Goal: Information Seeking & Learning: Understand process/instructions

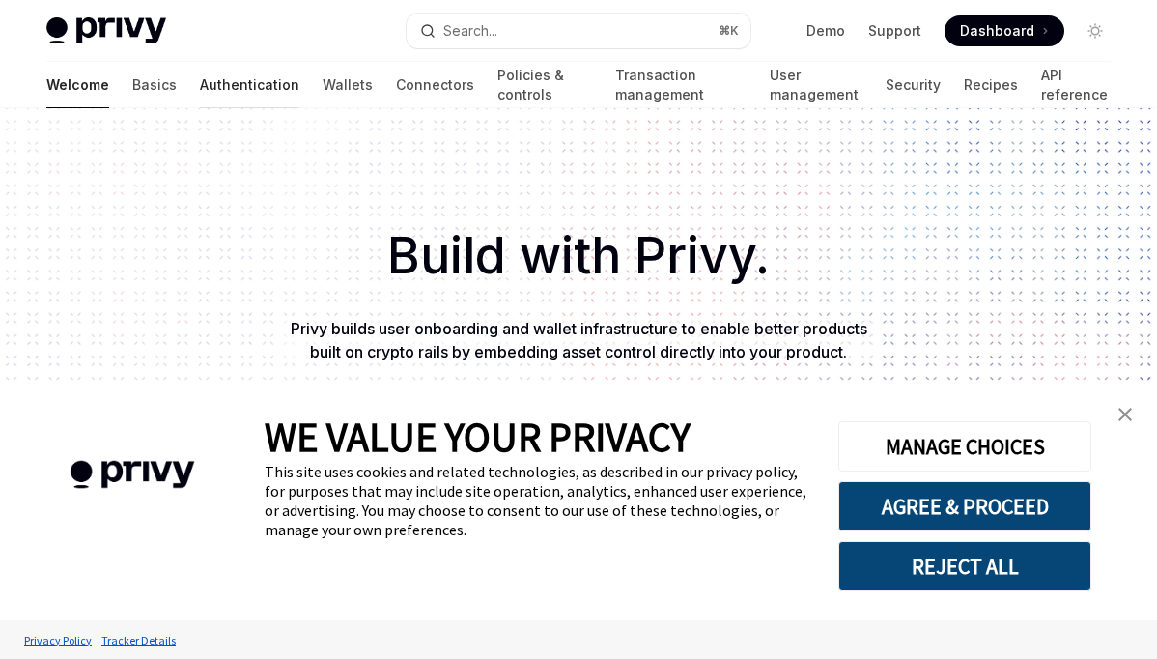
click at [200, 96] on link "Authentication" at bounding box center [250, 85] width 100 height 46
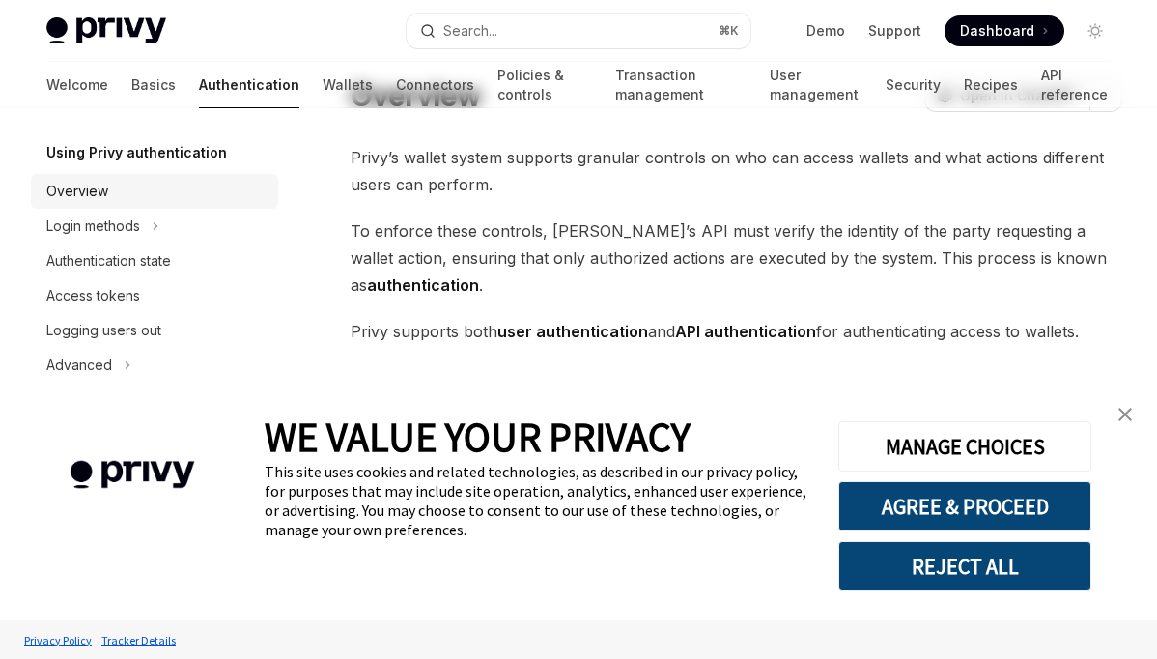
scroll to position [90, 0]
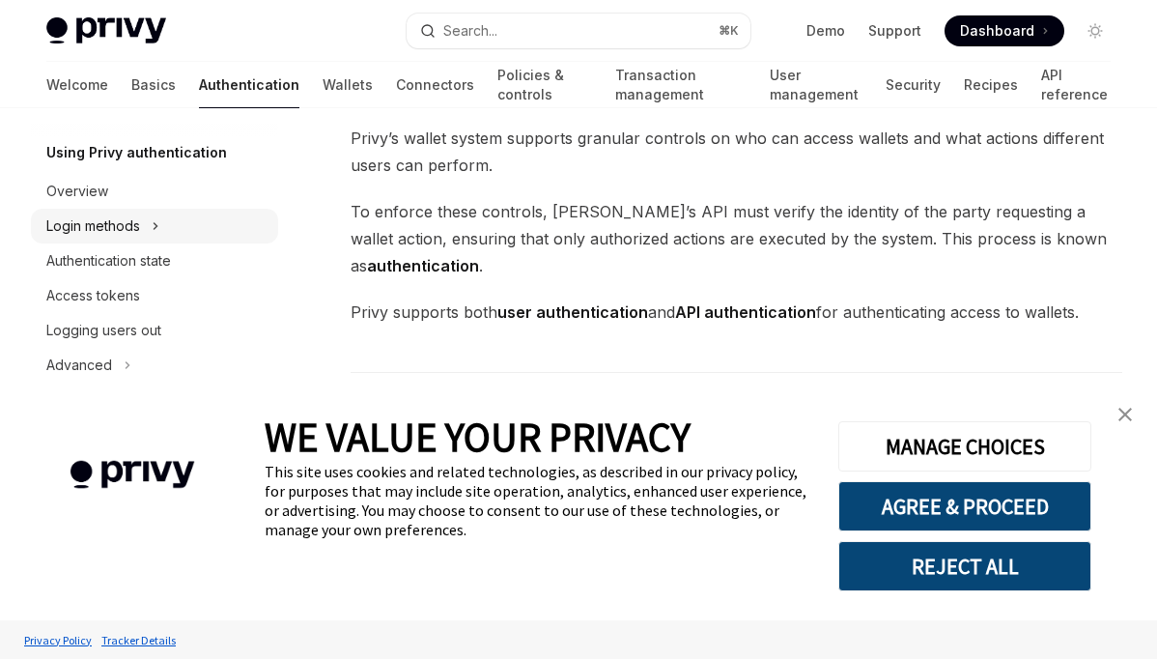
click at [75, 223] on div "Login methods" at bounding box center [93, 225] width 94 height 23
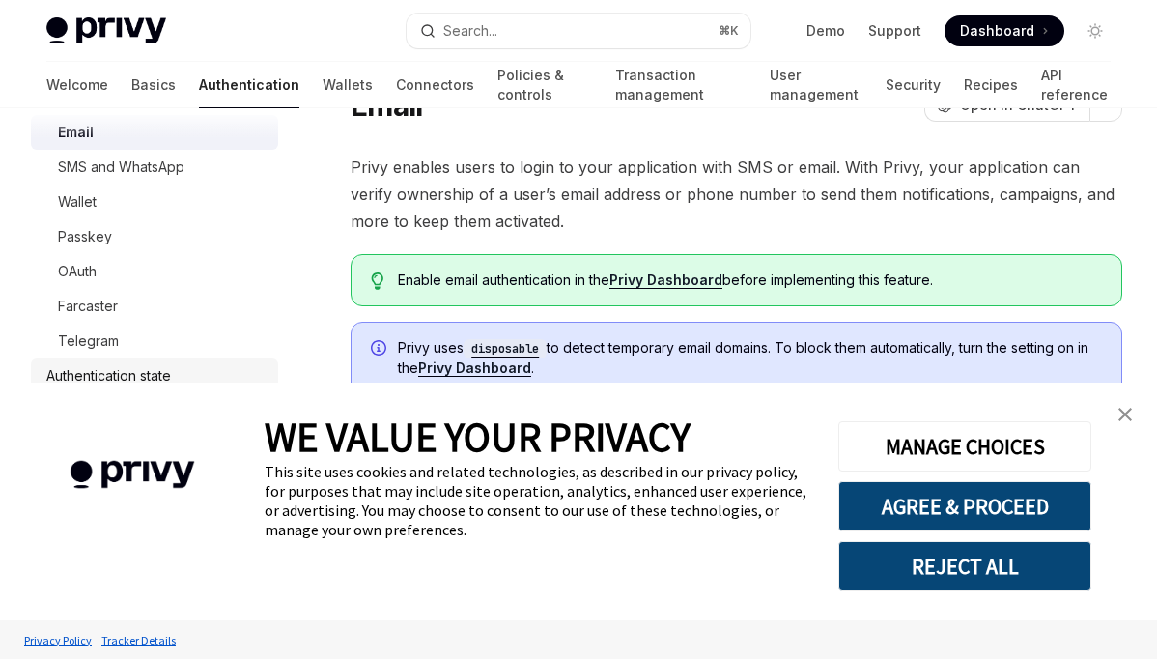
scroll to position [153, 0]
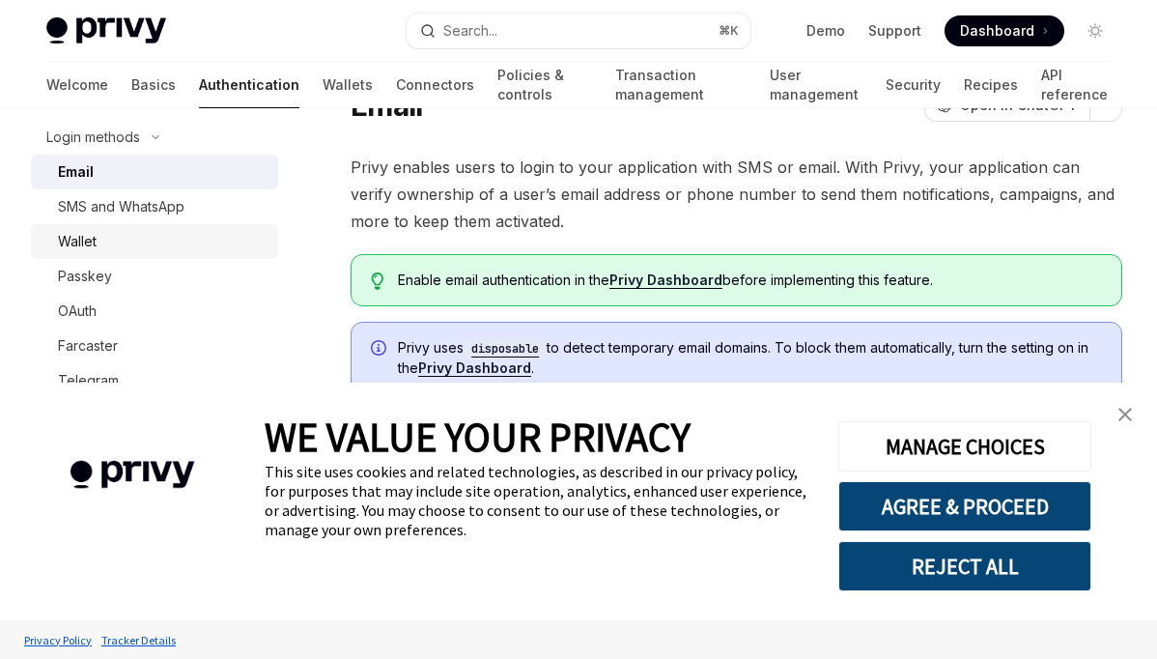
click at [120, 225] on link "Wallet" at bounding box center [154, 241] width 247 height 35
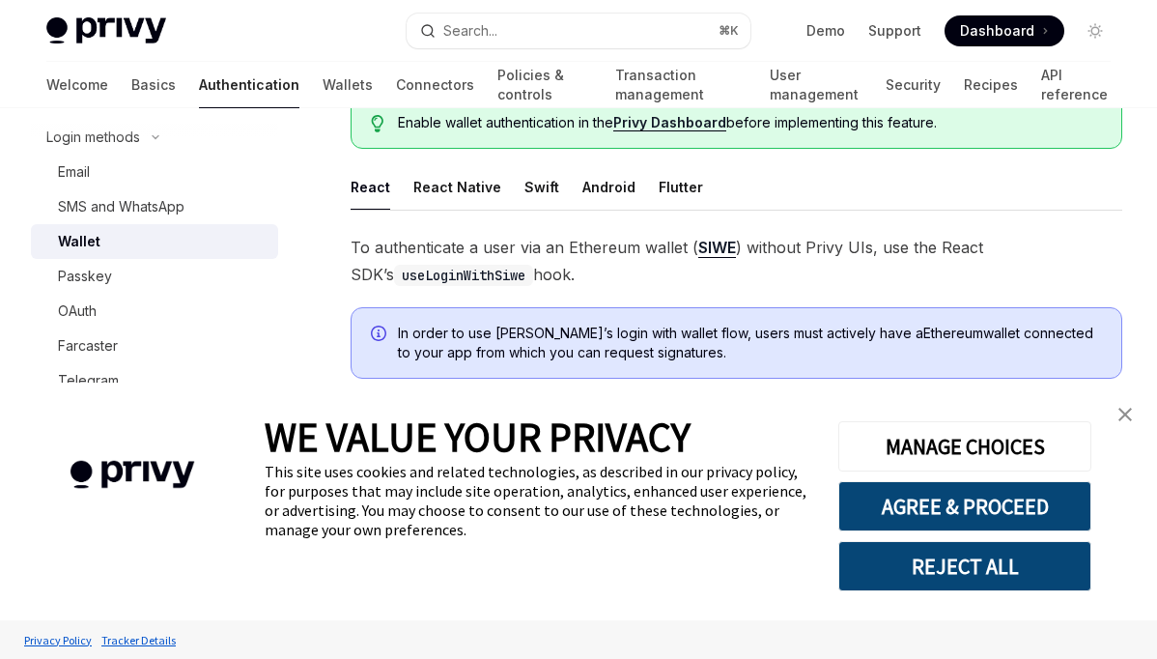
scroll to position [304, 0]
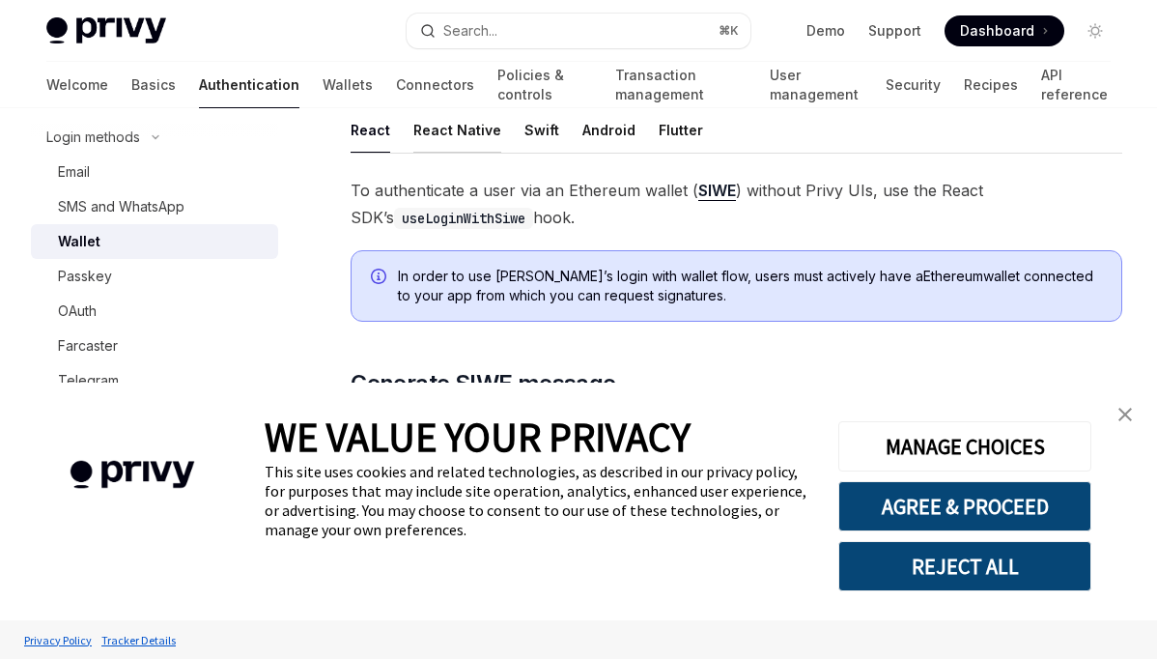
click at [446, 119] on div "React Native" at bounding box center [457, 129] width 88 height 45
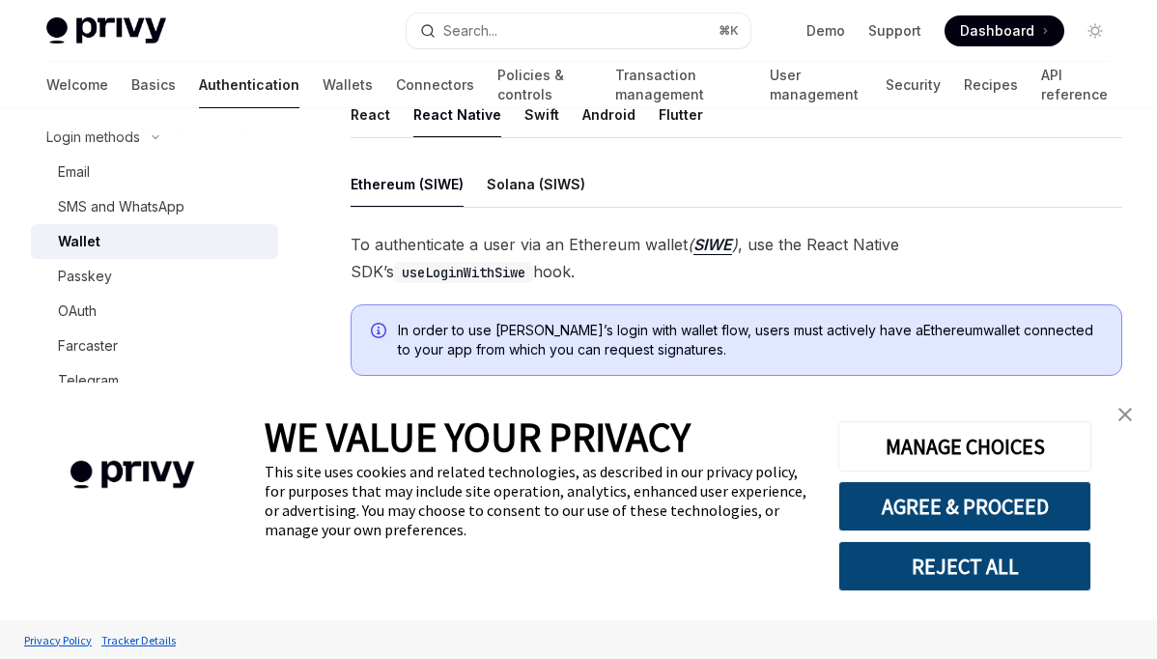
scroll to position [325, 0]
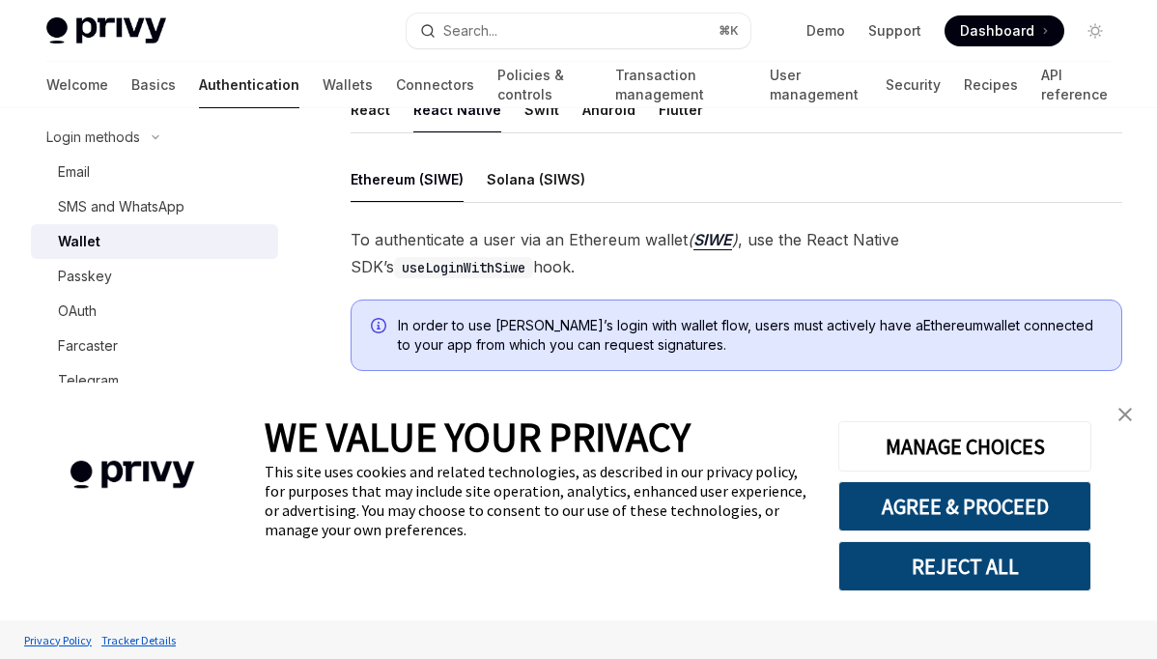
click at [504, 242] on span "To authenticate a user via an Ethereum wallet ( SIWE ) , use the React Native S…" at bounding box center [737, 253] width 772 height 54
click at [516, 171] on div "Solana (SIWS)" at bounding box center [536, 179] width 99 height 45
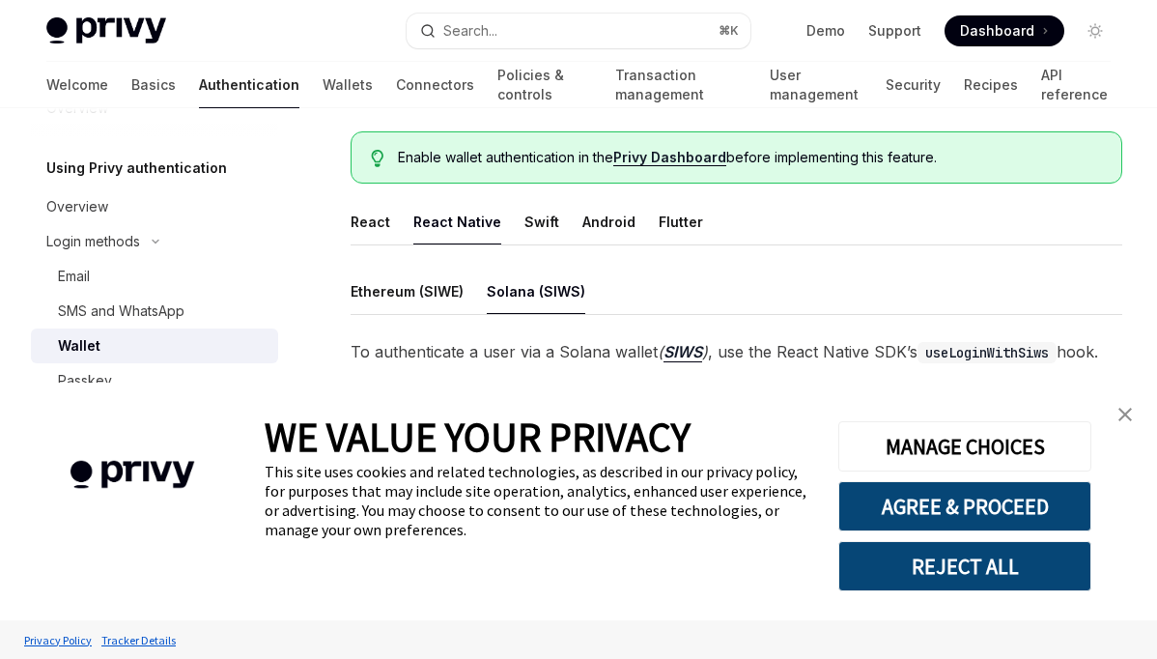
scroll to position [220, 0]
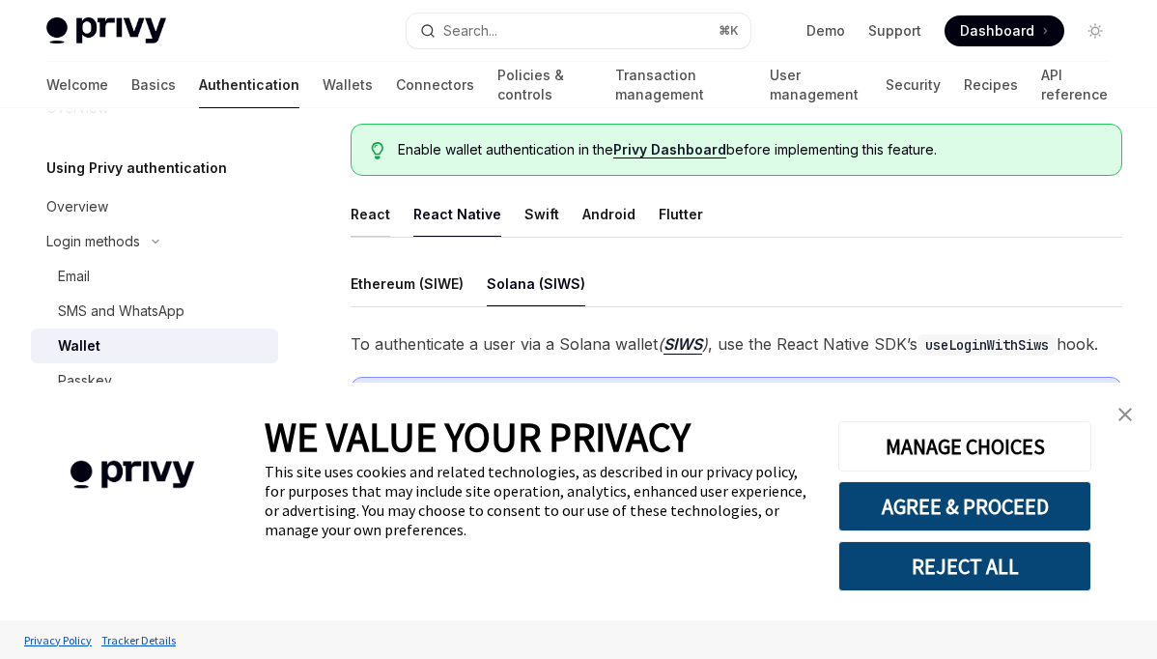
click at [375, 226] on div "React" at bounding box center [371, 213] width 40 height 45
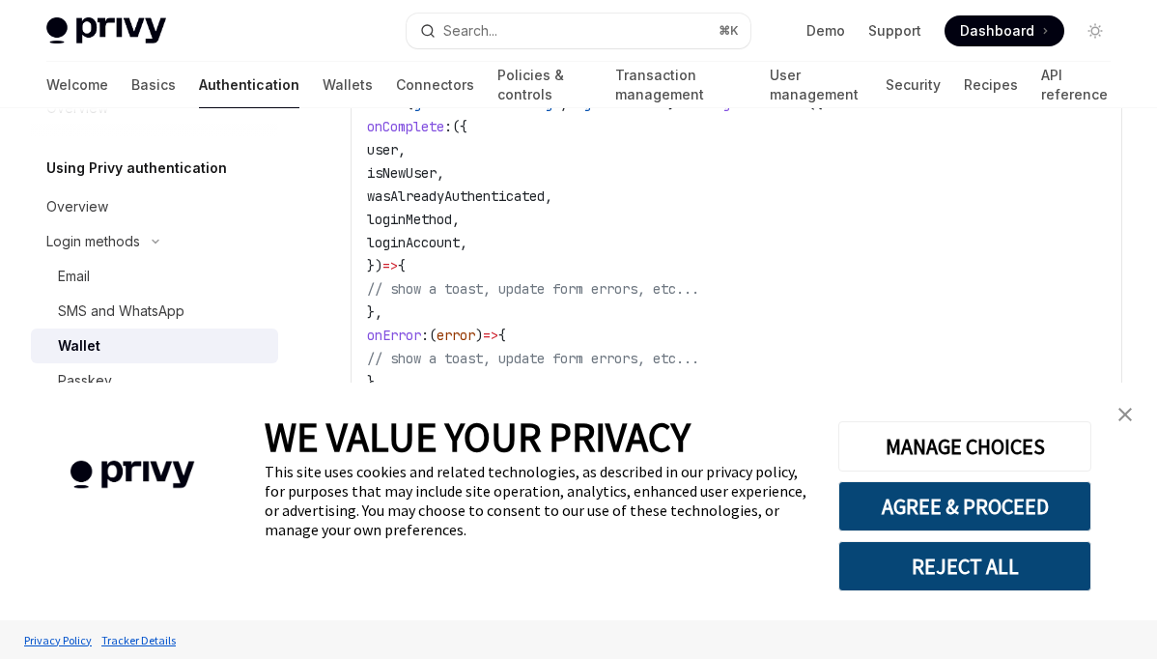
scroll to position [4446, 0]
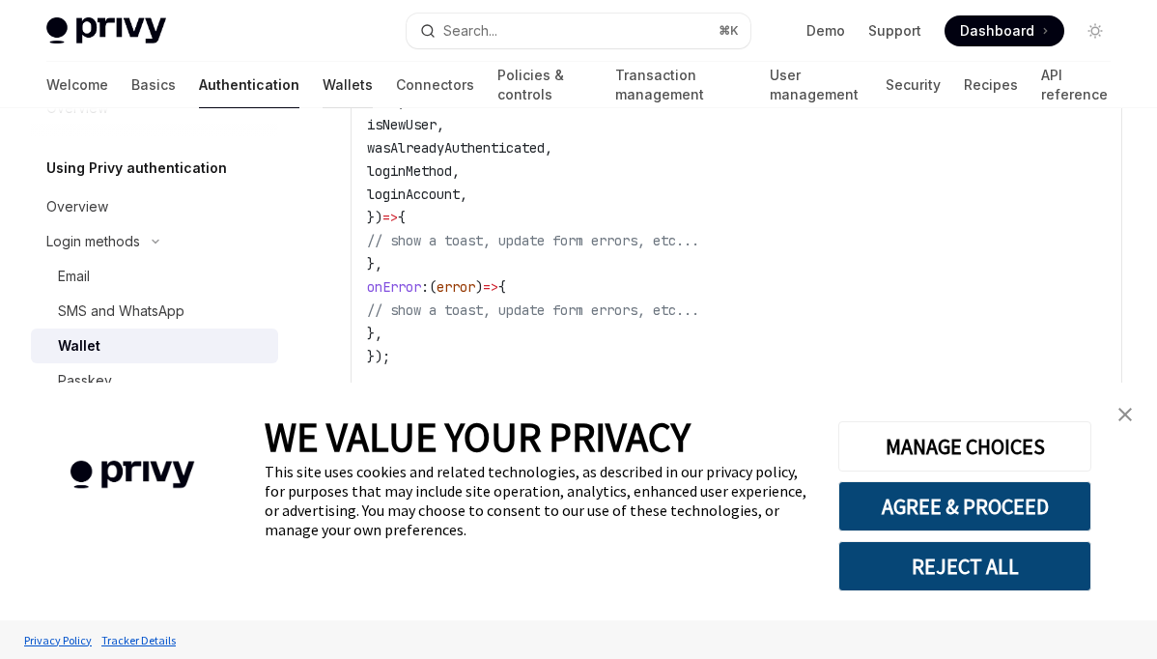
click at [323, 98] on link "Wallets" at bounding box center [348, 85] width 50 height 46
type textarea "*"
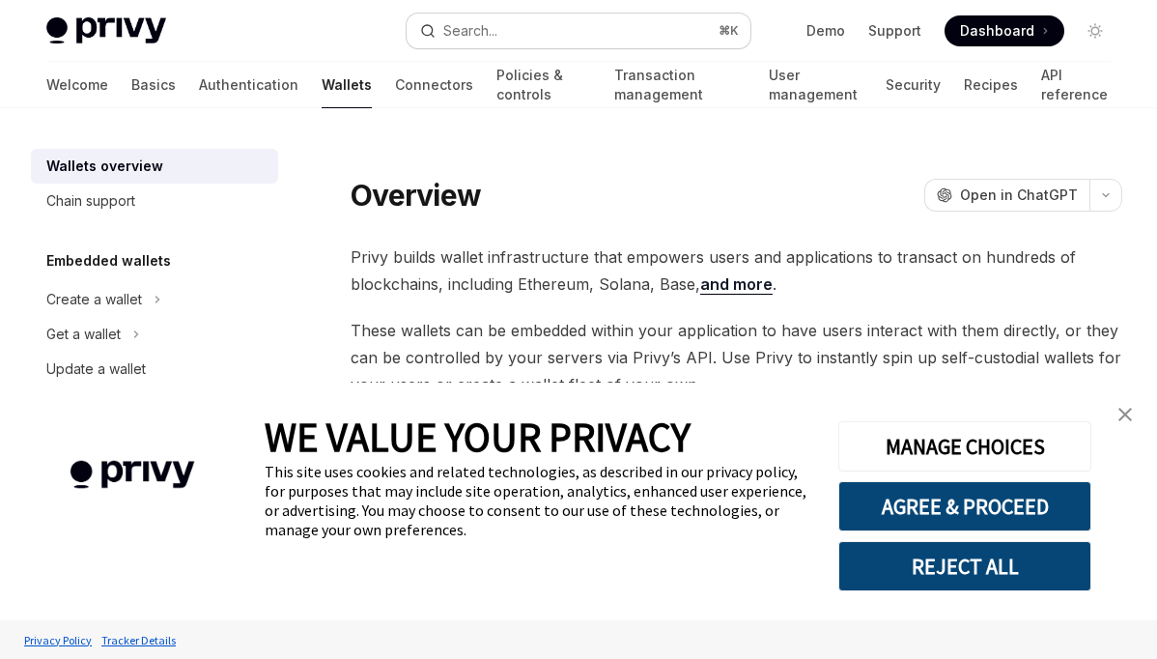
click at [457, 27] on div "Search..." at bounding box center [470, 30] width 54 height 23
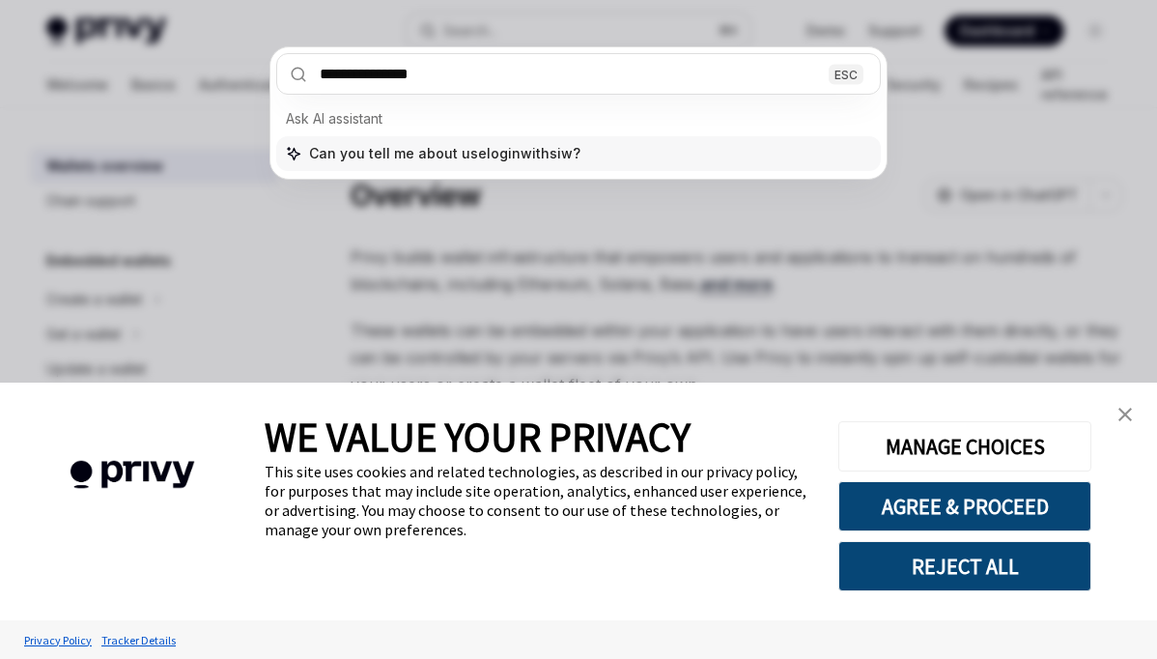
type input "**********"
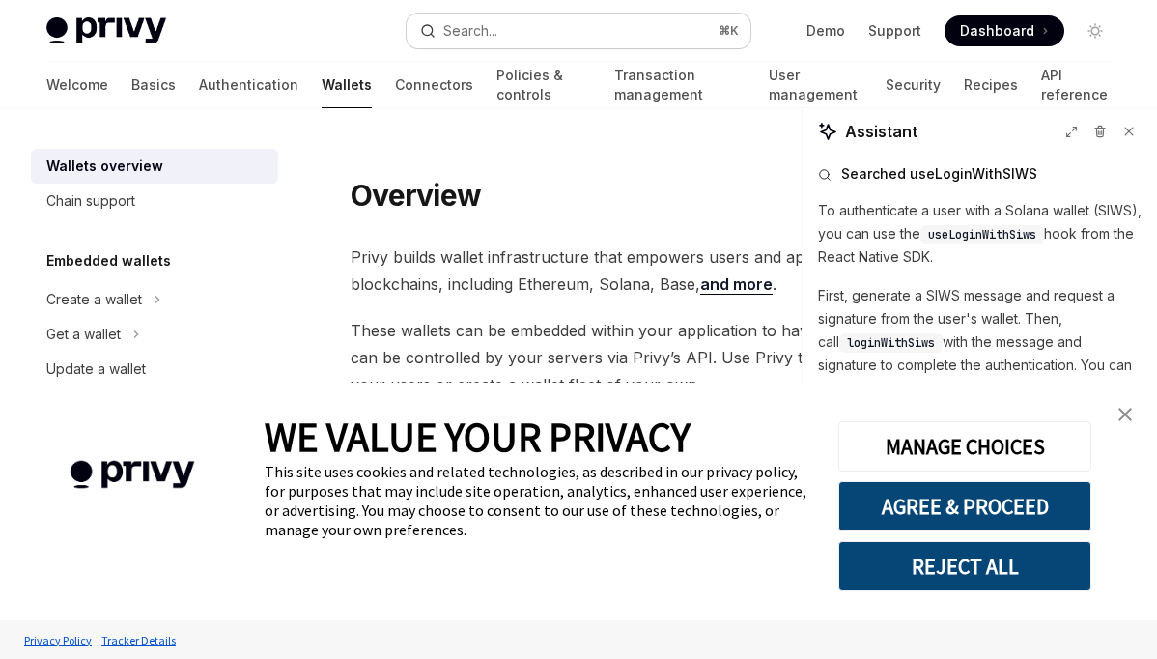
scroll to position [71, 0]
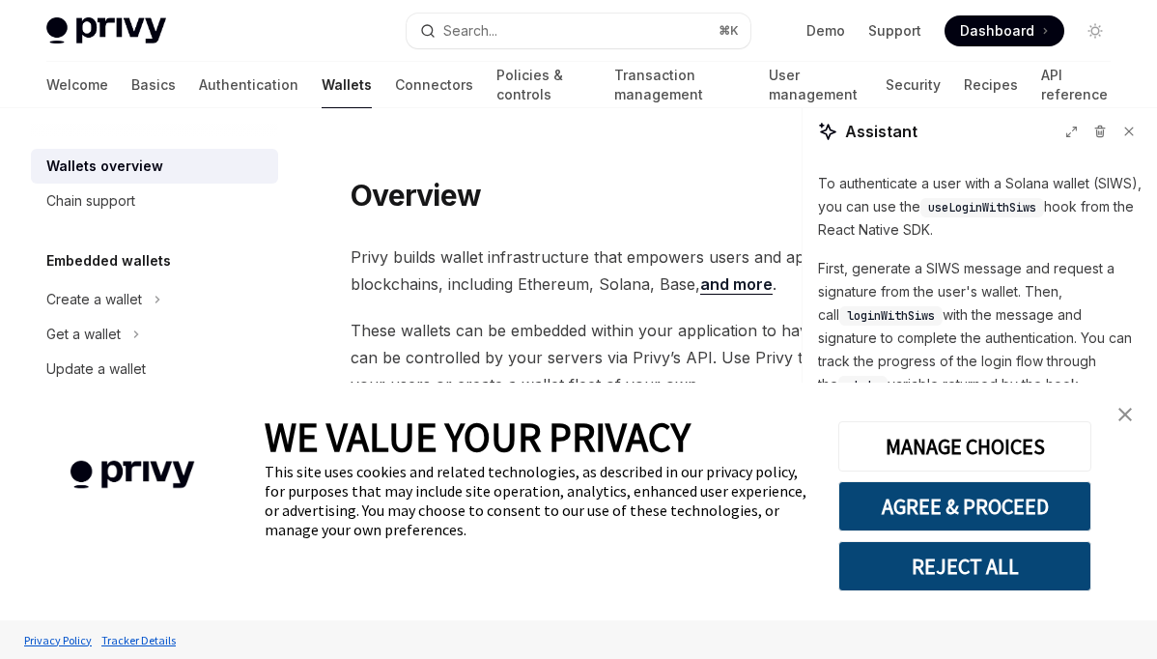
scroll to position [284, 0]
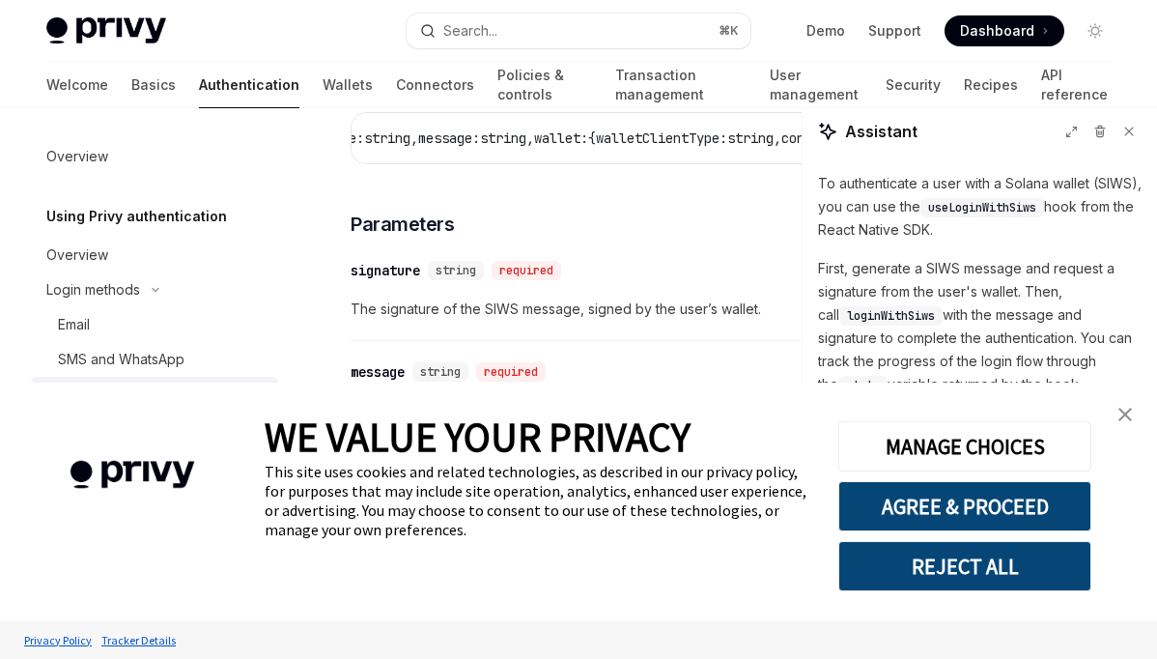
scroll to position [2776, 0]
click at [1124, 135] on icon at bounding box center [1130, 132] width 14 height 14
type textarea "*"
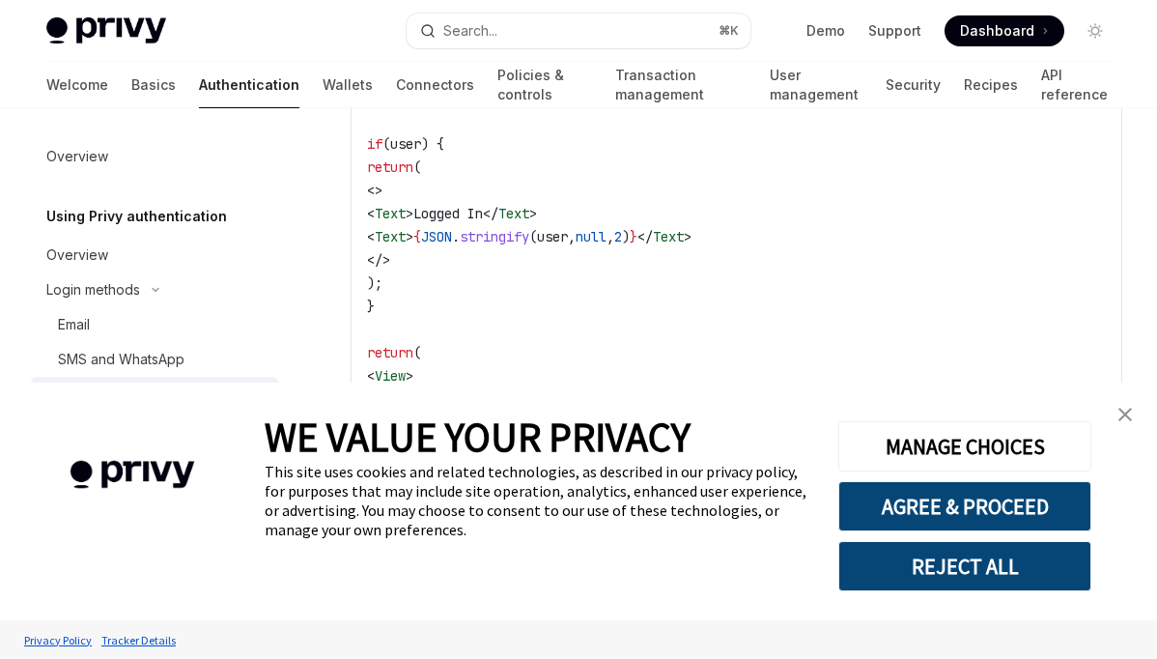
scroll to position [4025, 0]
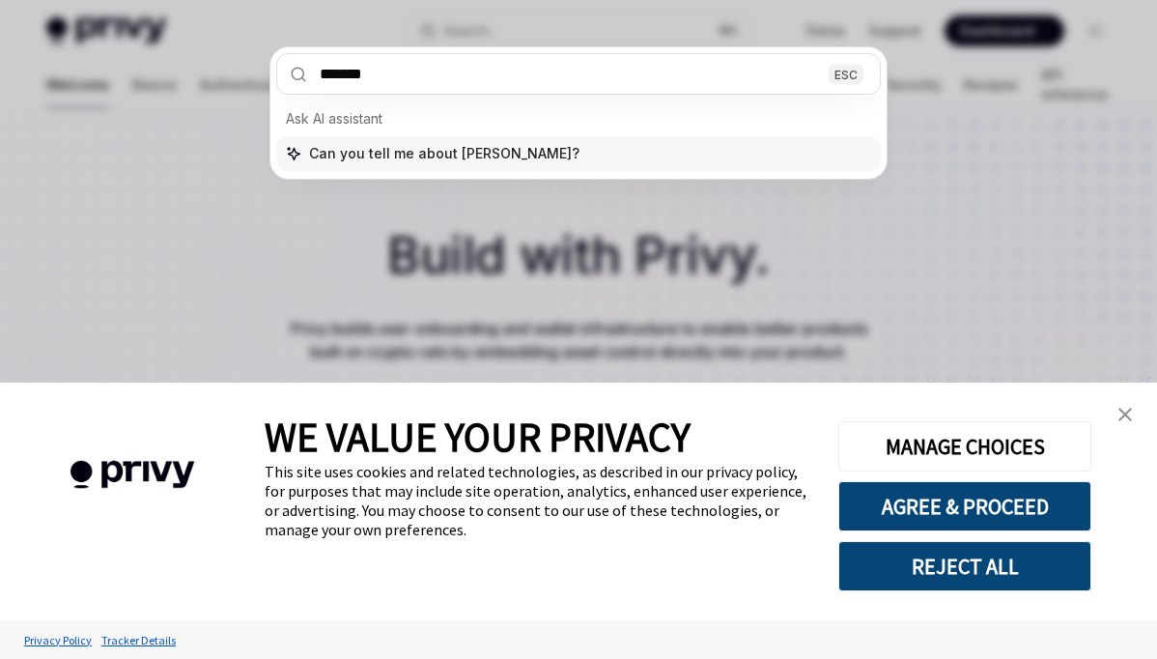
type input "********"
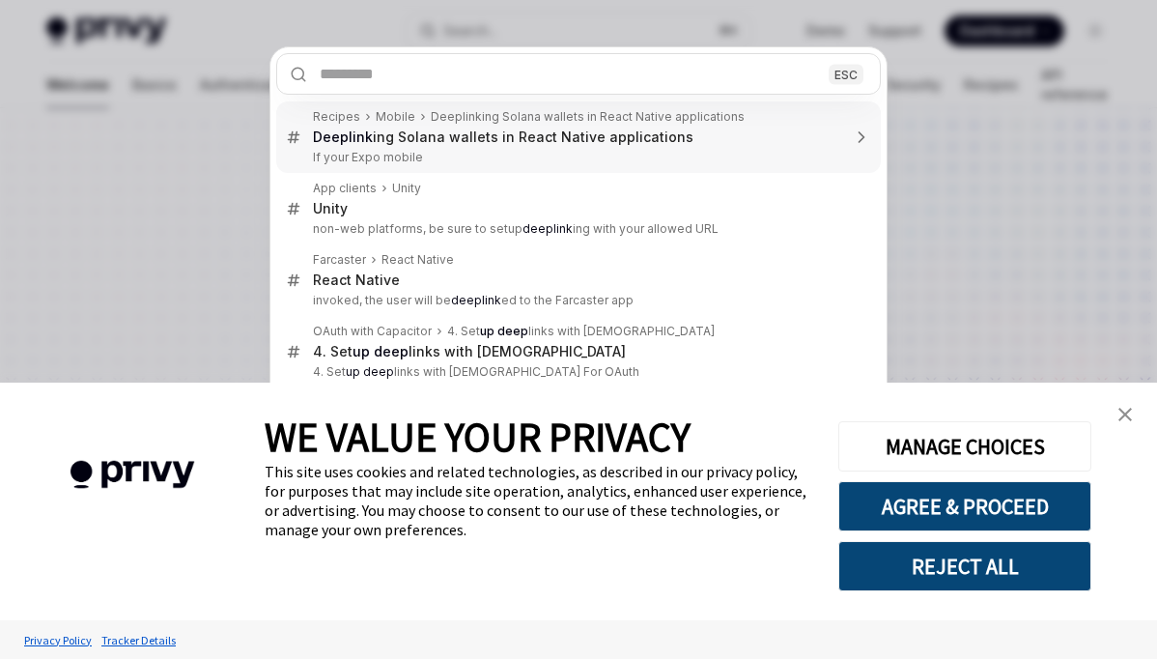
type textarea "*"
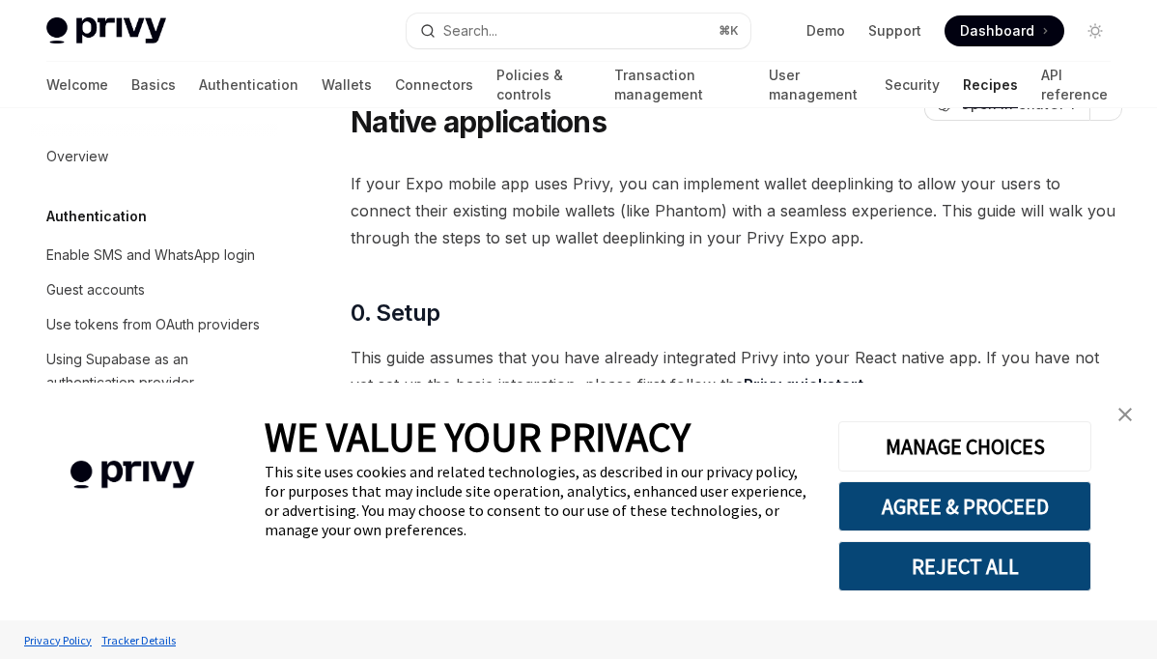
scroll to position [2126, 0]
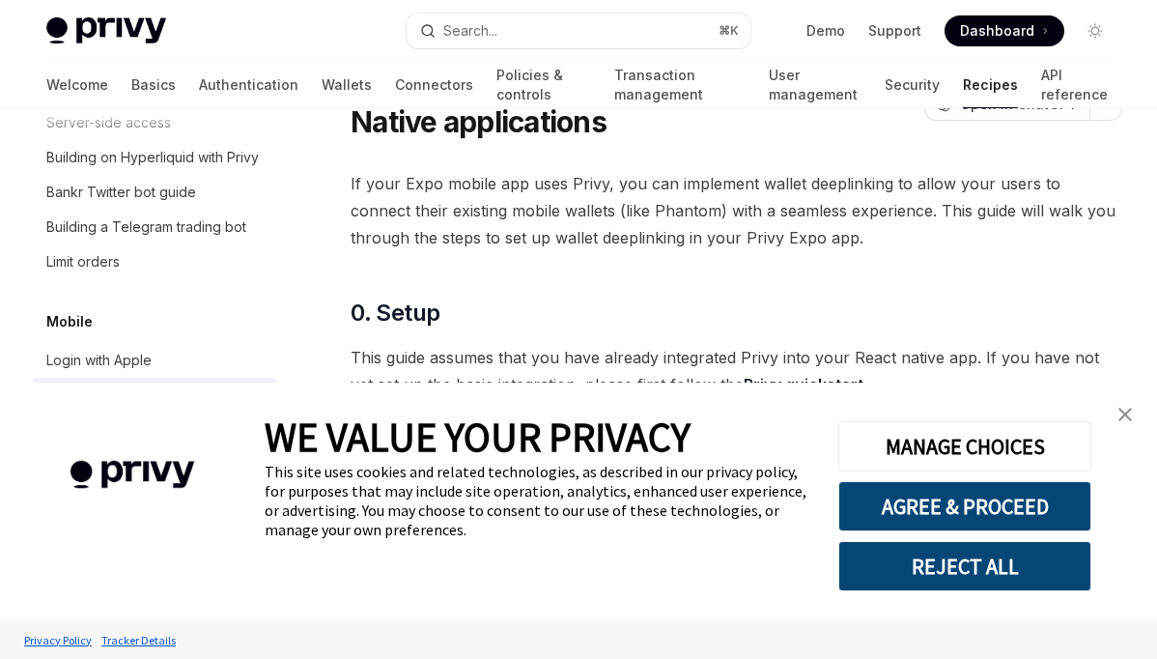
click at [1129, 415] on img "close banner" at bounding box center [1126, 415] width 14 height 14
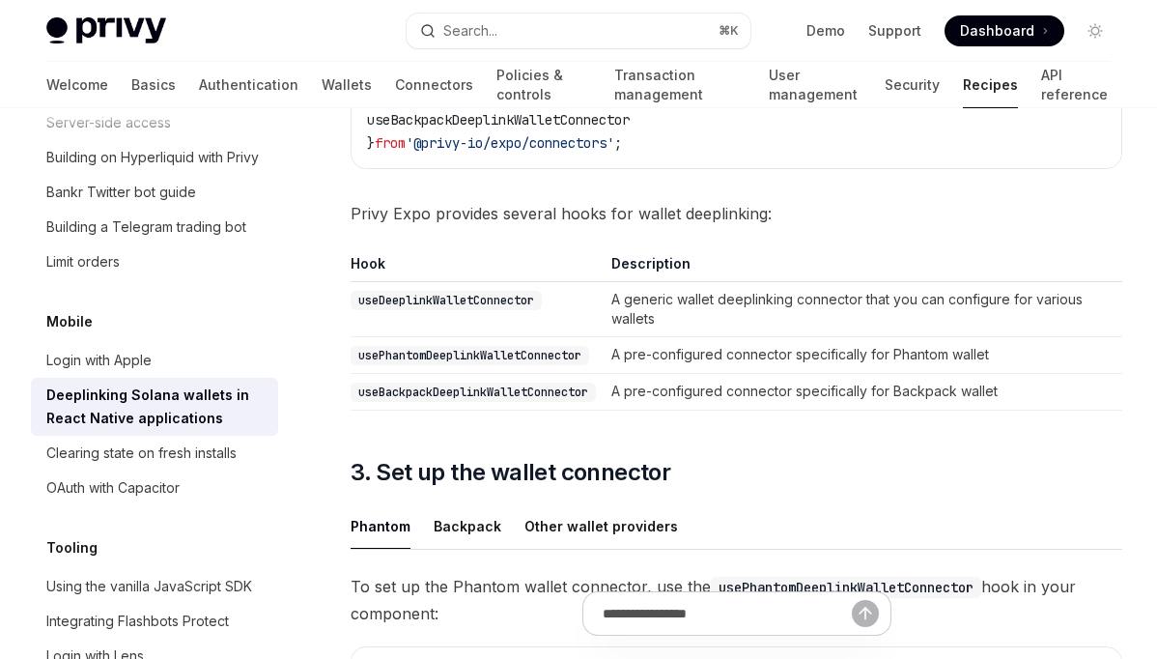
scroll to position [812, 0]
